Goal: Check status: Check status

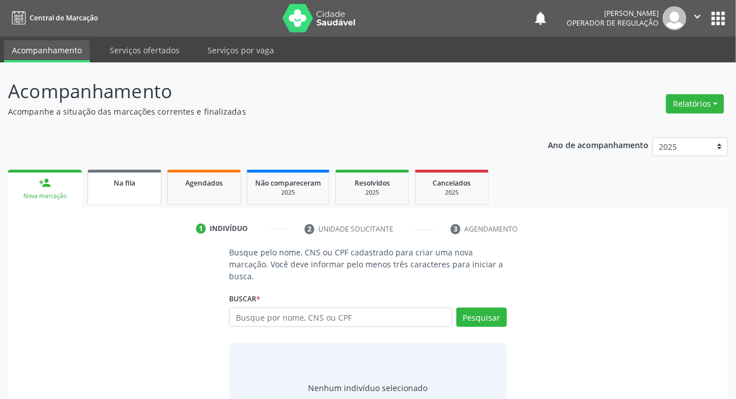
click at [150, 190] on link "Na fila" at bounding box center [124, 187] width 74 height 35
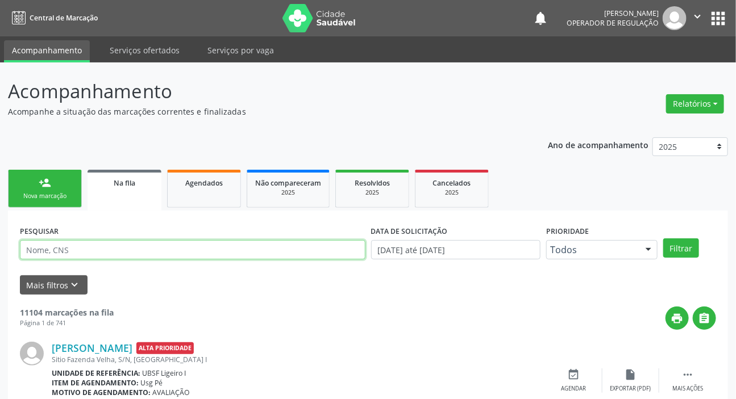
click at [184, 250] on input "text" at bounding box center [192, 249] width 345 height 19
paste input "700 3019 7893 7832"
click at [663, 239] on button "Filtrar" at bounding box center [681, 248] width 36 height 19
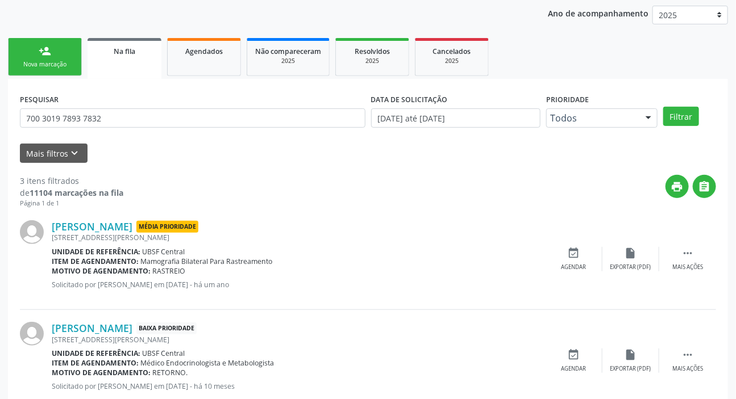
scroll to position [6, 0]
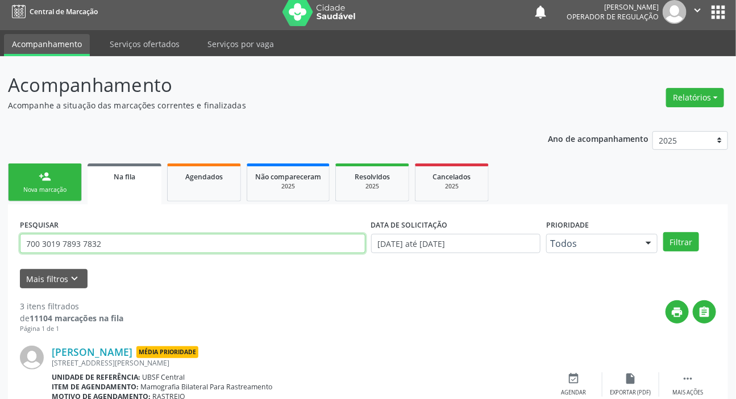
click at [91, 245] on input "700 3019 7893 7832" at bounding box center [192, 243] width 345 height 19
paste input "403500342850"
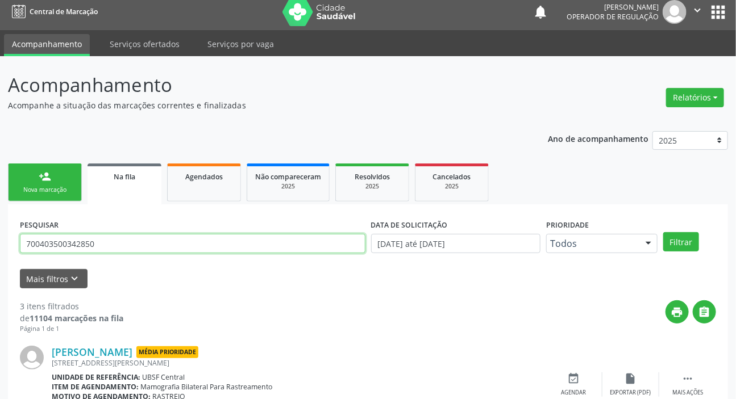
click at [663, 232] on button "Filtrar" at bounding box center [681, 241] width 36 height 19
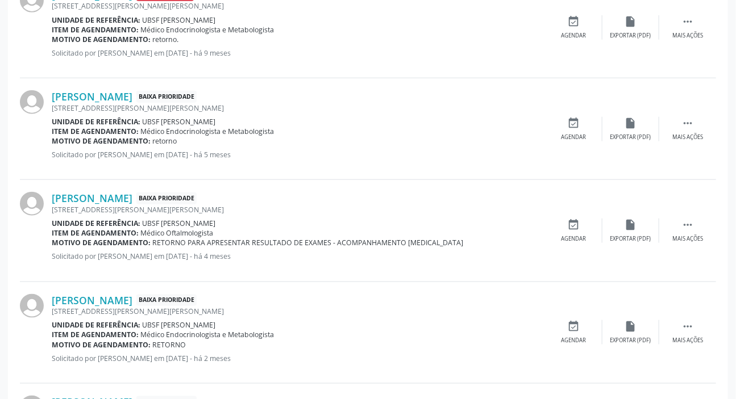
scroll to position [157, 0]
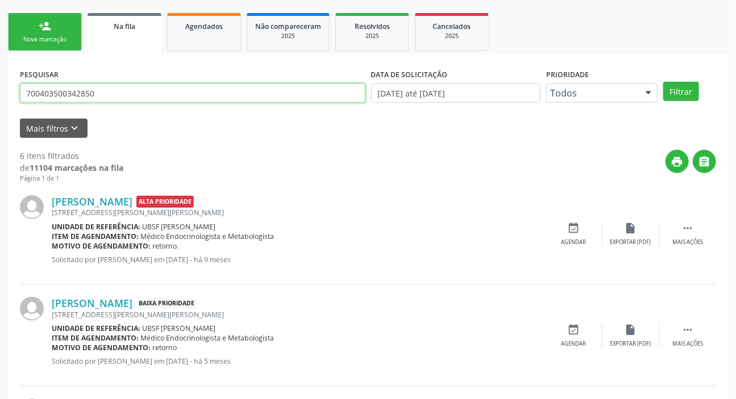
click at [198, 94] on input "700403500342850" at bounding box center [192, 92] width 345 height 19
type input "706300199061980"
click at [663, 82] on button "Filtrar" at bounding box center [681, 91] width 36 height 19
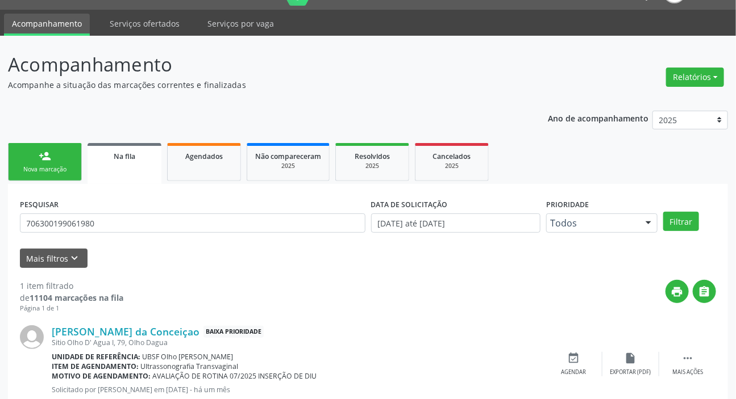
scroll to position [0, 0]
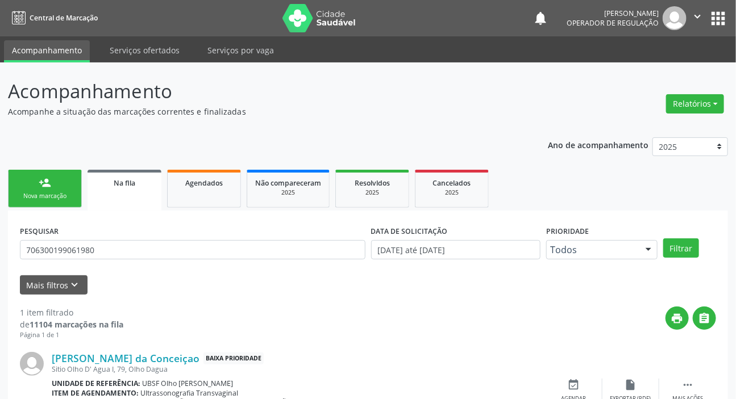
click at [720, 11] on button "apps" at bounding box center [718, 19] width 20 height 20
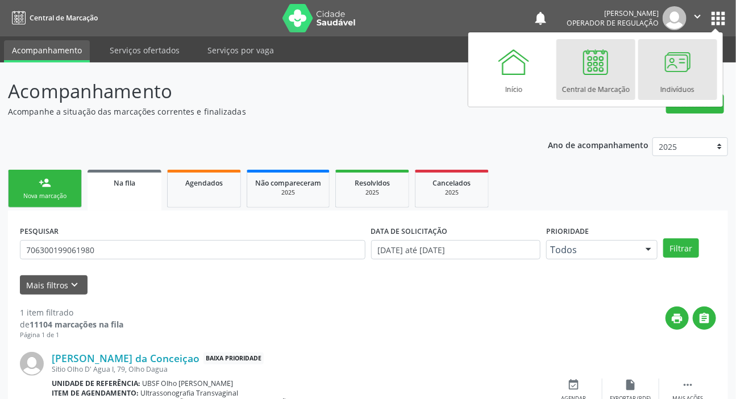
click at [665, 80] on div "Indivíduos" at bounding box center [677, 86] width 34 height 15
